Goal: Information Seeking & Learning: Learn about a topic

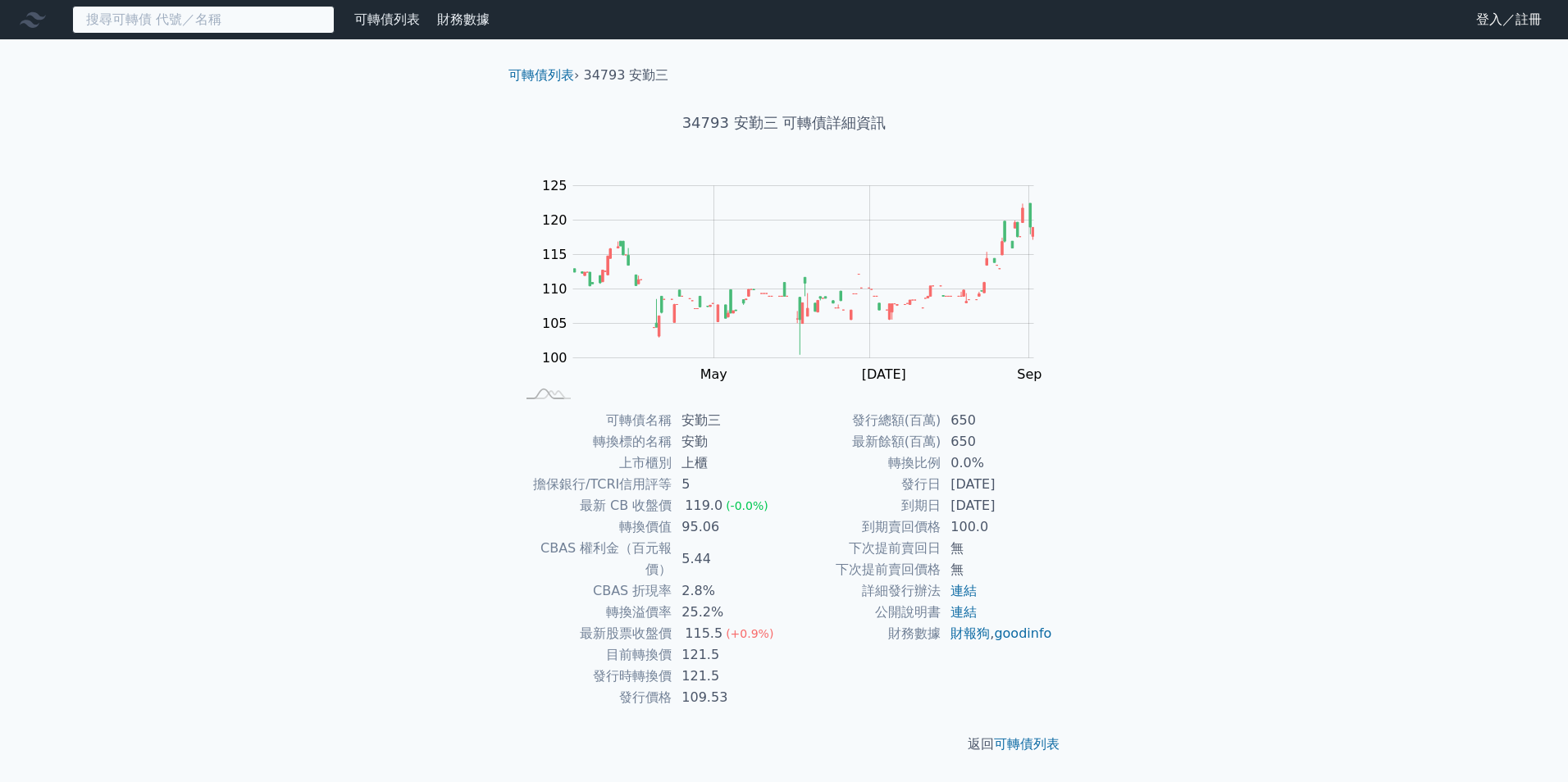
click at [208, 20] on input at bounding box center [203, 19] width 262 height 28
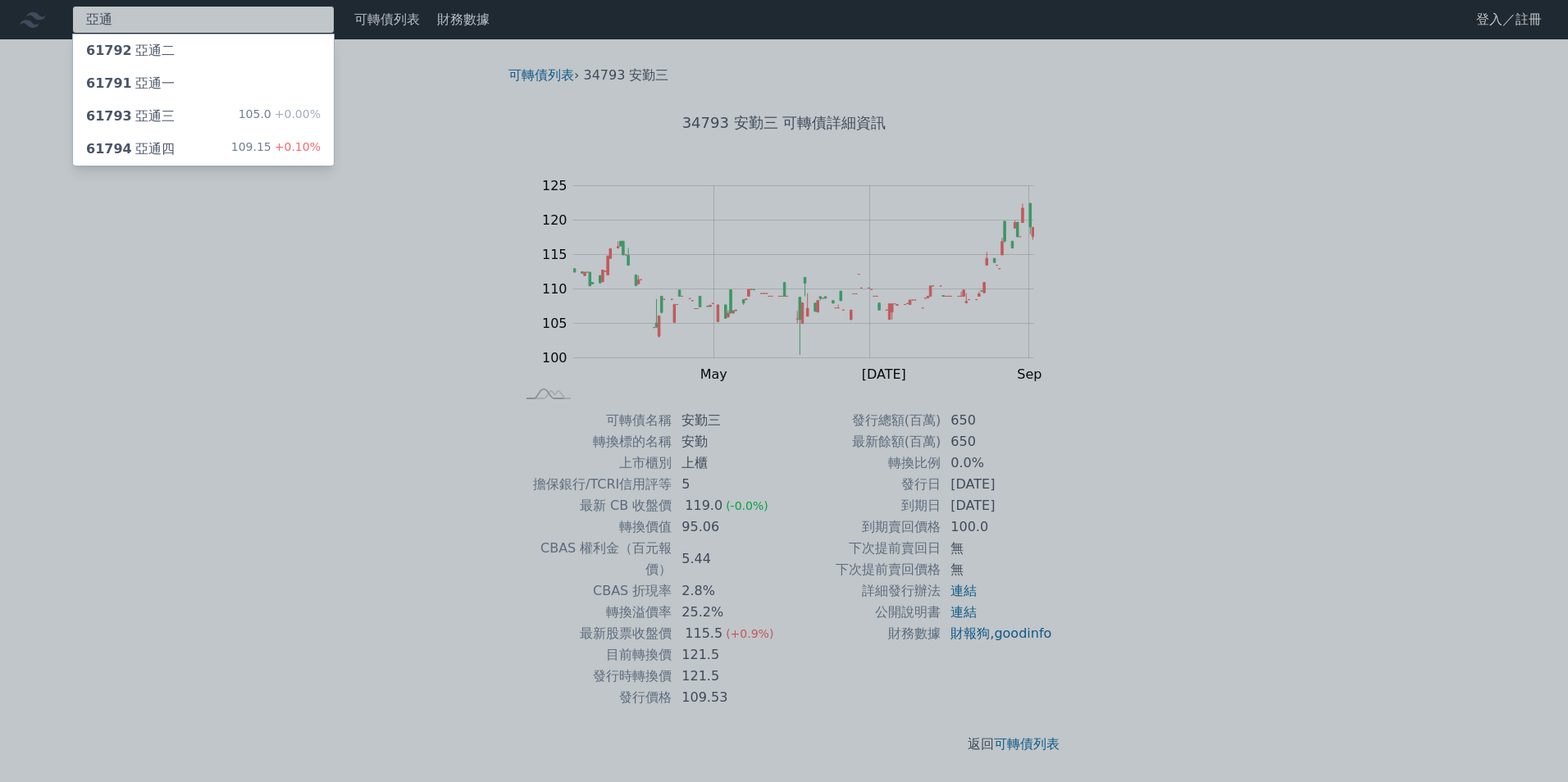
type input "亞通"
click at [197, 148] on div "61794 亞通四 109.15 +0.10%" at bounding box center [203, 149] width 261 height 33
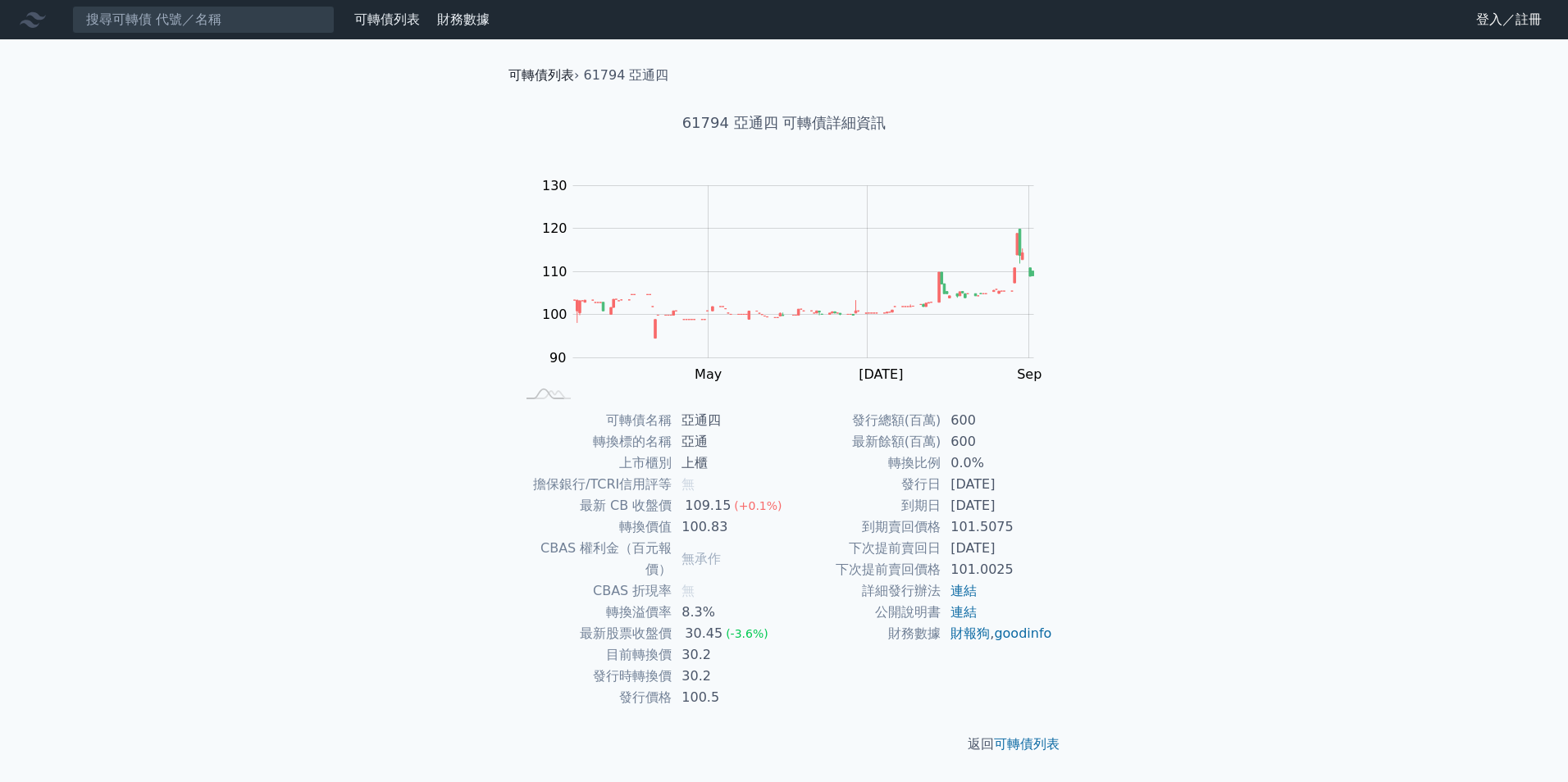
click at [549, 79] on link "可轉債列表" at bounding box center [541, 75] width 66 height 15
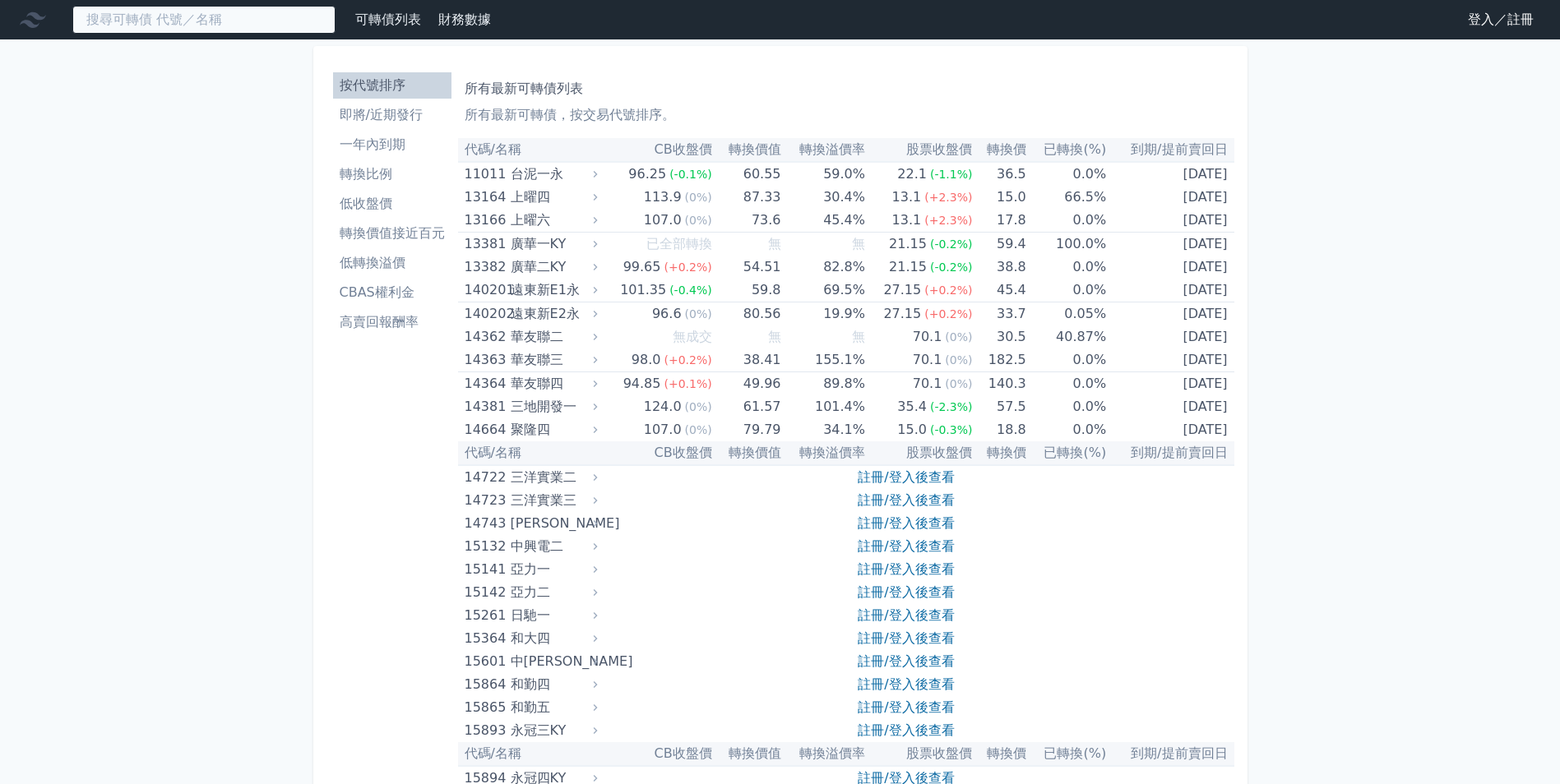
click at [172, 18] on input at bounding box center [203, 19] width 263 height 28
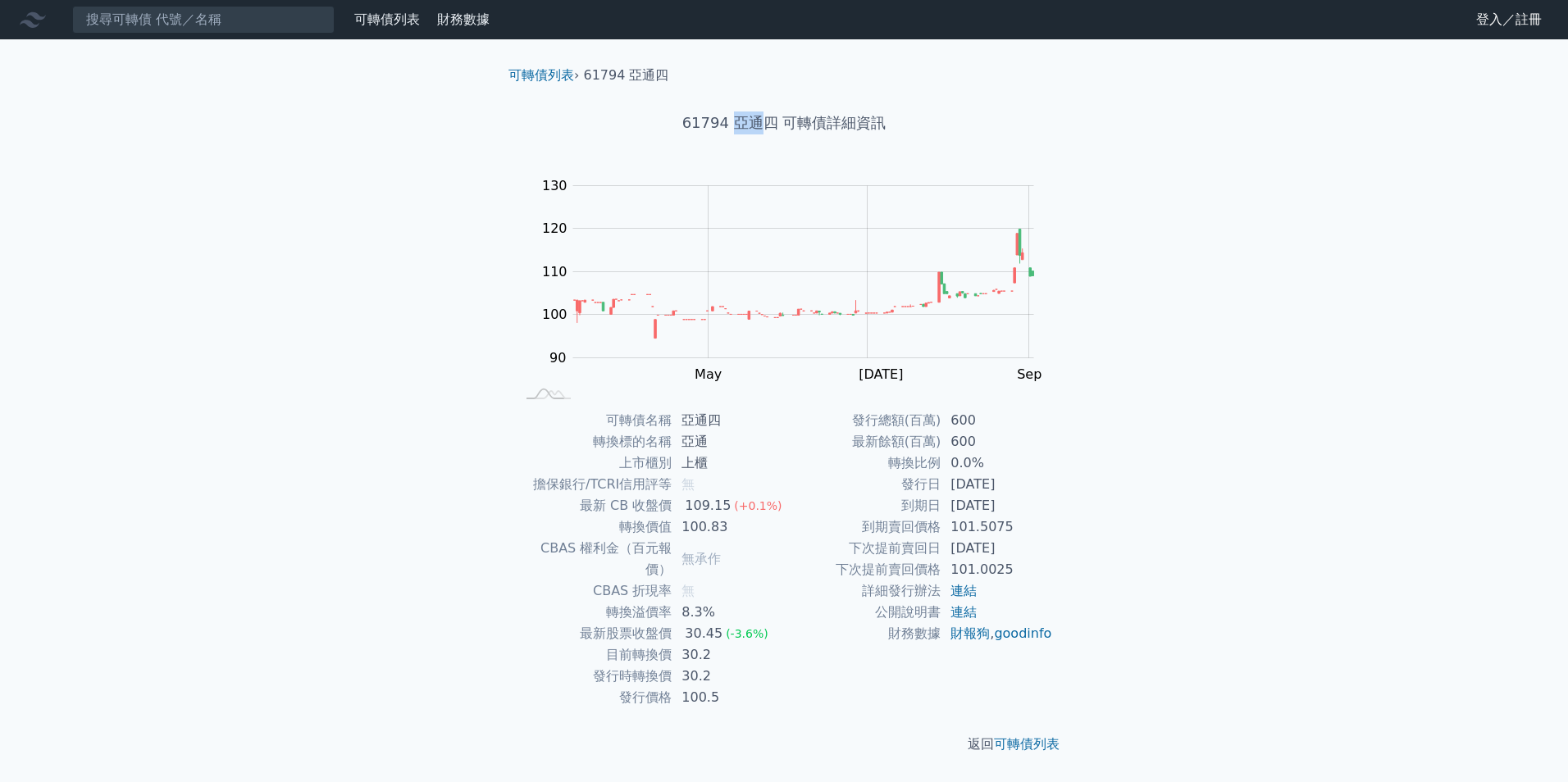
drag, startPoint x: 730, startPoint y: 121, endPoint x: 760, endPoint y: 125, distance: 30.3
click at [760, 125] on h1 "61794 亞通四 可轉債詳細資訊" at bounding box center [784, 123] width 577 height 23
copy h1 "亞通"
click at [237, 24] on input at bounding box center [203, 19] width 262 height 28
paste input "亞通"
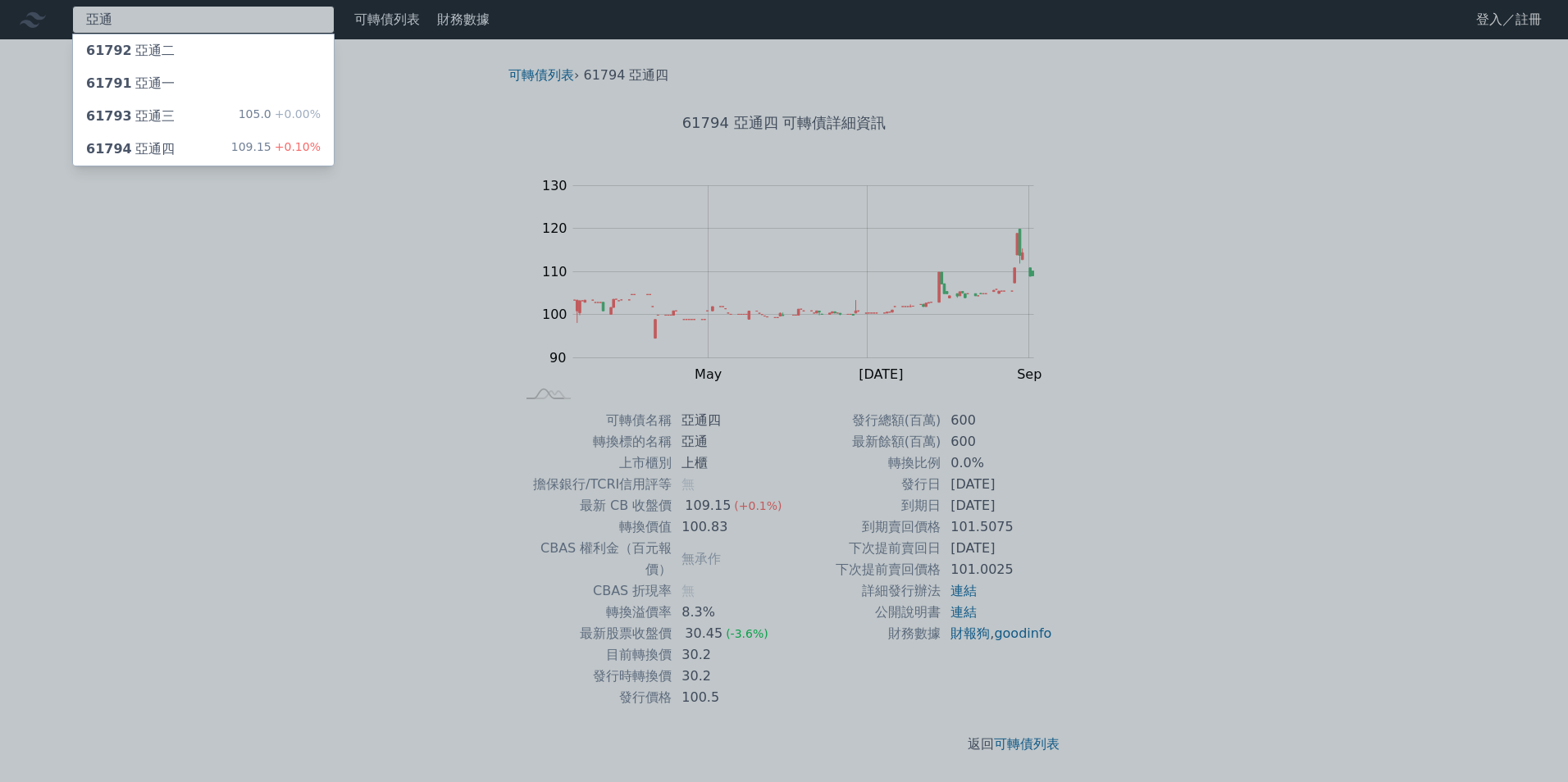
type input "亞通"
click at [174, 116] on div "61793 亞通三 105.0 +0.00%" at bounding box center [203, 117] width 261 height 33
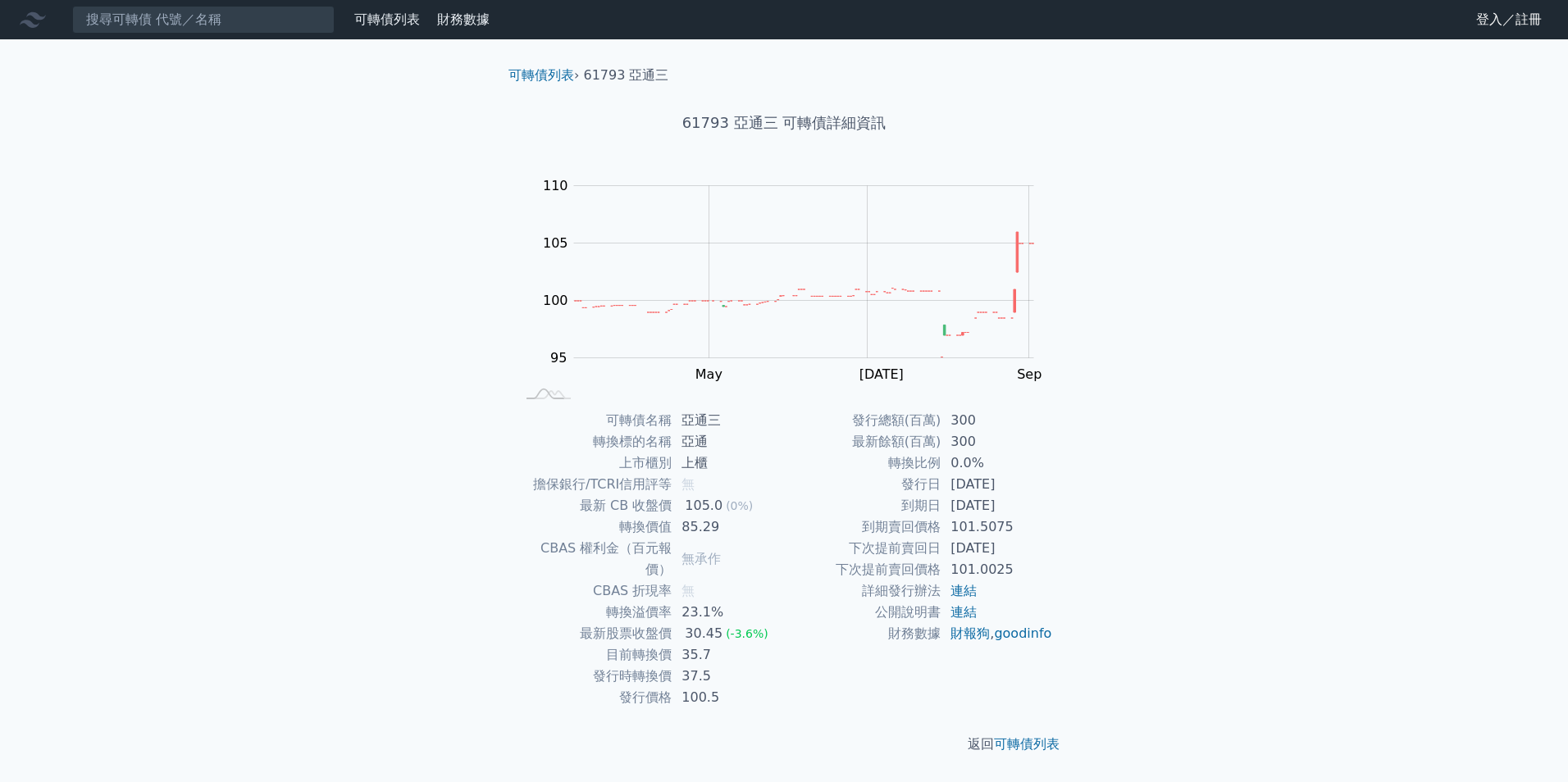
click at [443, 446] on div "可轉債列表 財務數據 可轉債列表 財務數據 登入／註冊 登入／註冊 可轉債列表 › 61793 亞通三 61793 亞通三 可轉債詳細資訊 Zoom Out …" at bounding box center [784, 391] width 1568 height 782
drag, startPoint x: 315, startPoint y: 259, endPoint x: 575, endPoint y: 149, distance: 282.3
click at [315, 259] on div "可轉債列表 財務數據 可轉債列表 財務數據 登入／註冊 登入／註冊 可轉債列表 › 61793 亞通三 61793 亞通三 可轉債詳細資訊 Zoom Out …" at bounding box center [784, 391] width 1568 height 782
